Goal: Find specific page/section: Find specific page/section

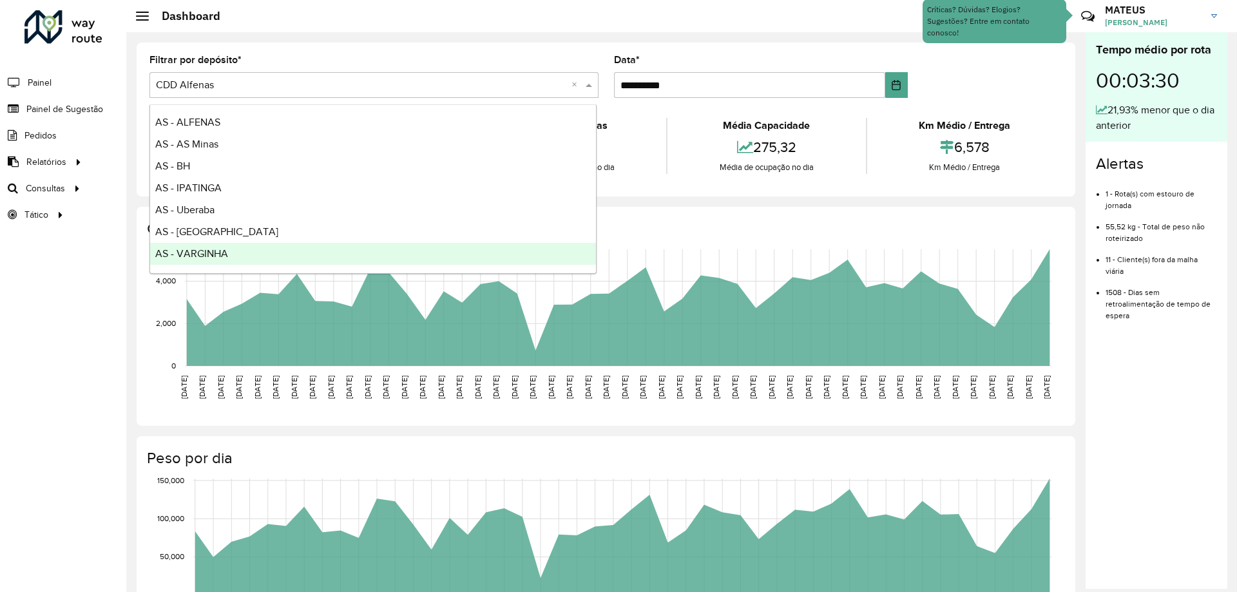
scroll to position [64, 0]
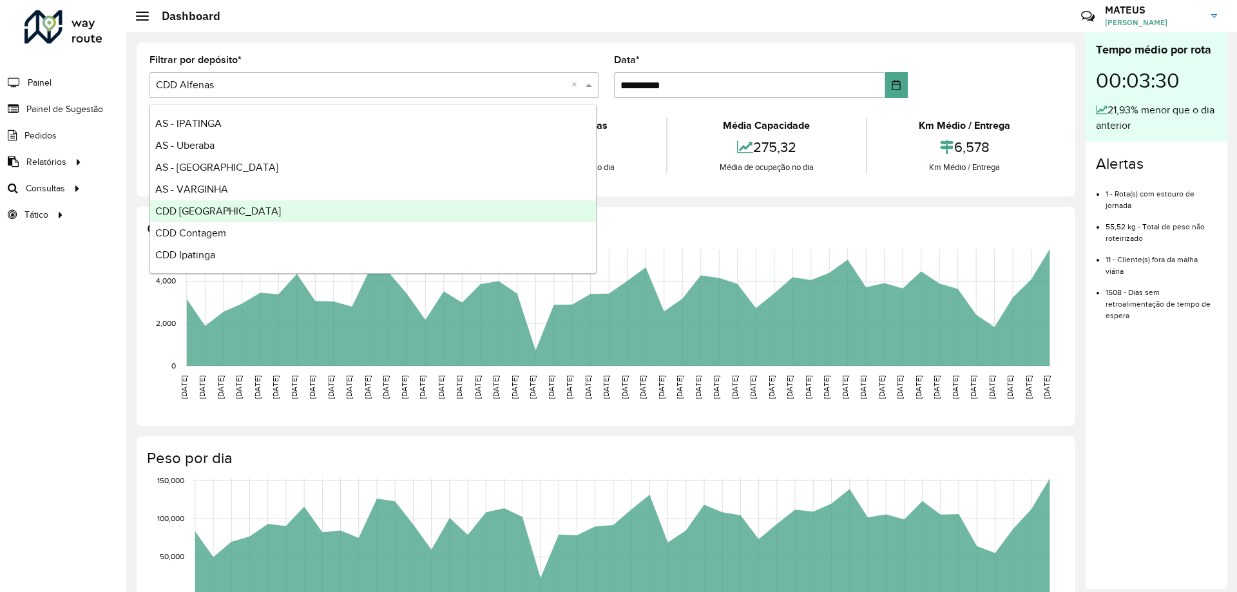
click at [209, 201] on div "CDD Belo Horizonte" at bounding box center [373, 211] width 446 height 22
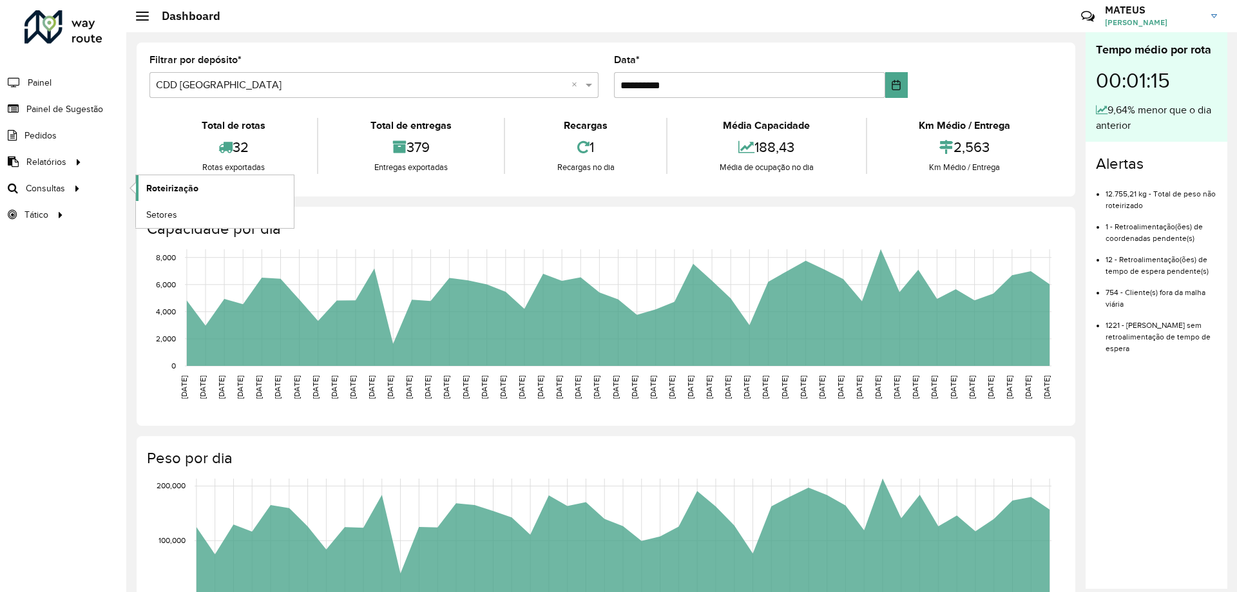
click at [173, 195] on link "Roteirização" at bounding box center [215, 188] width 158 height 26
click at [165, 214] on span "Setores" at bounding box center [162, 215] width 32 height 14
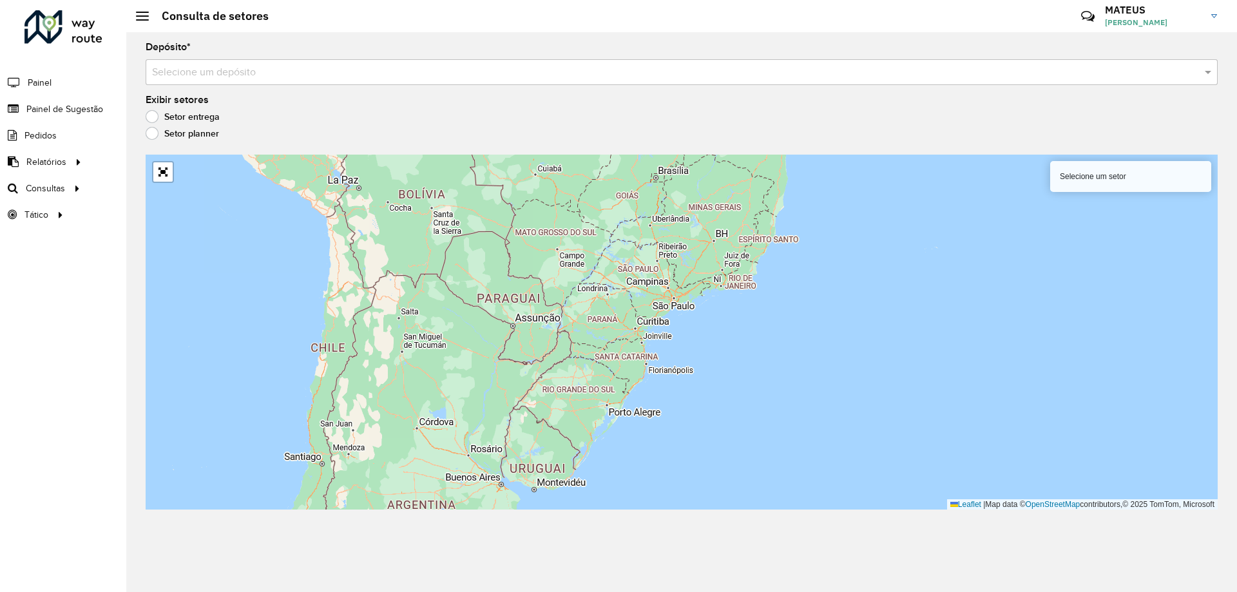
click at [312, 79] on input "text" at bounding box center [668, 72] width 1033 height 15
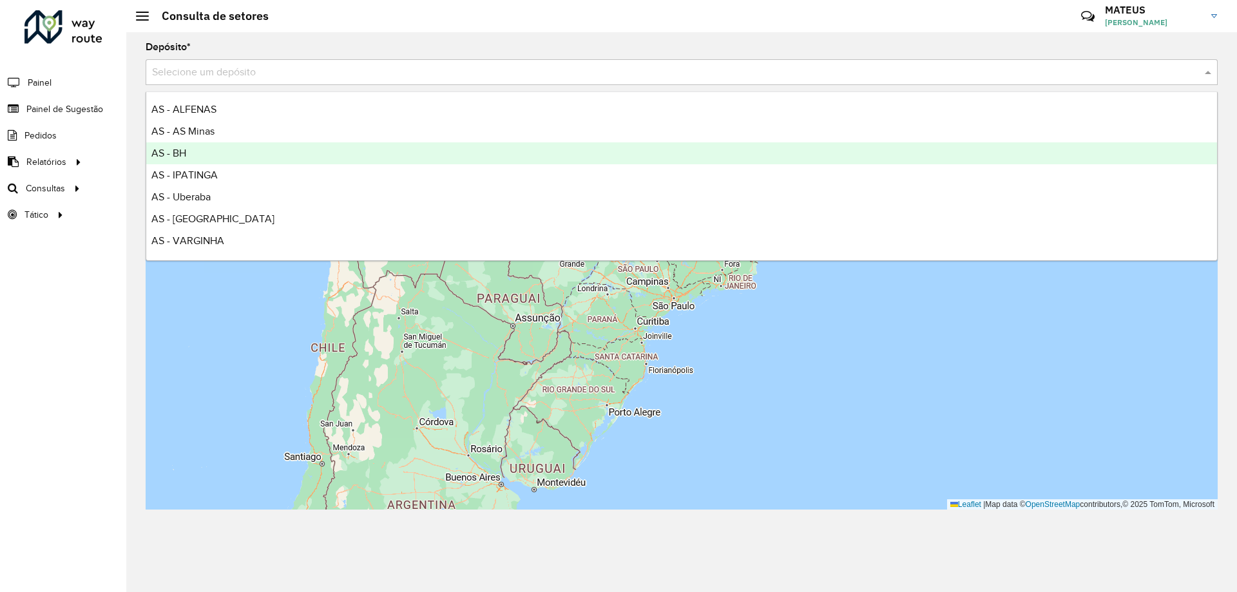
scroll to position [64, 0]
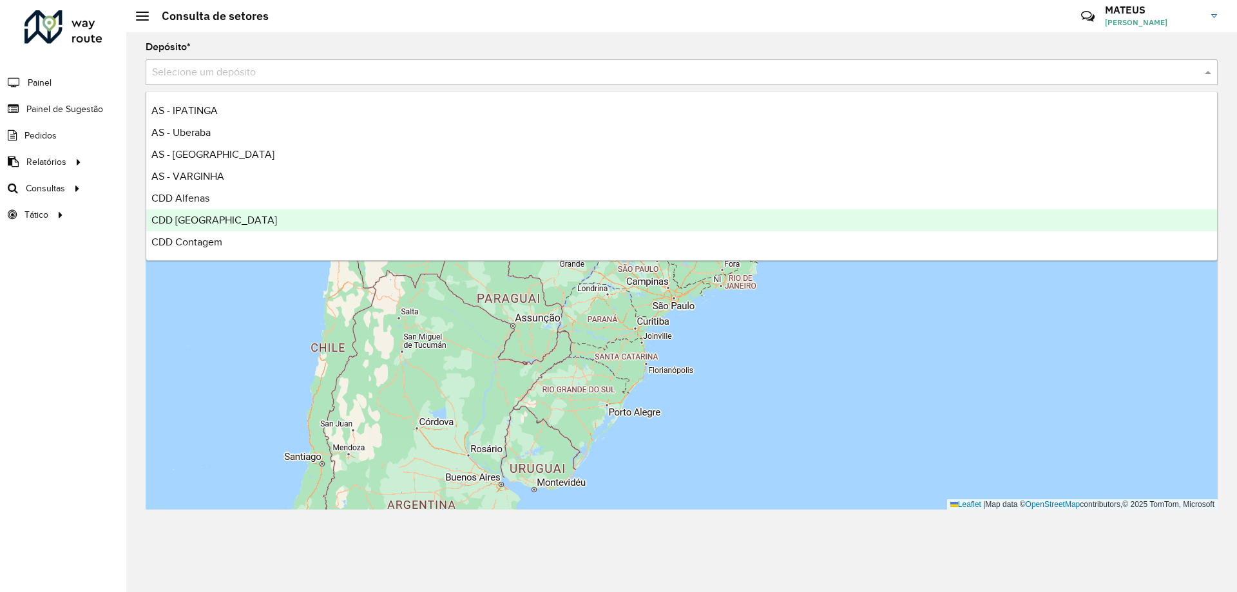
click at [205, 220] on span "CDD Belo Horizonte" at bounding box center [214, 219] width 126 height 11
